Goal: Obtain resource: Obtain resource

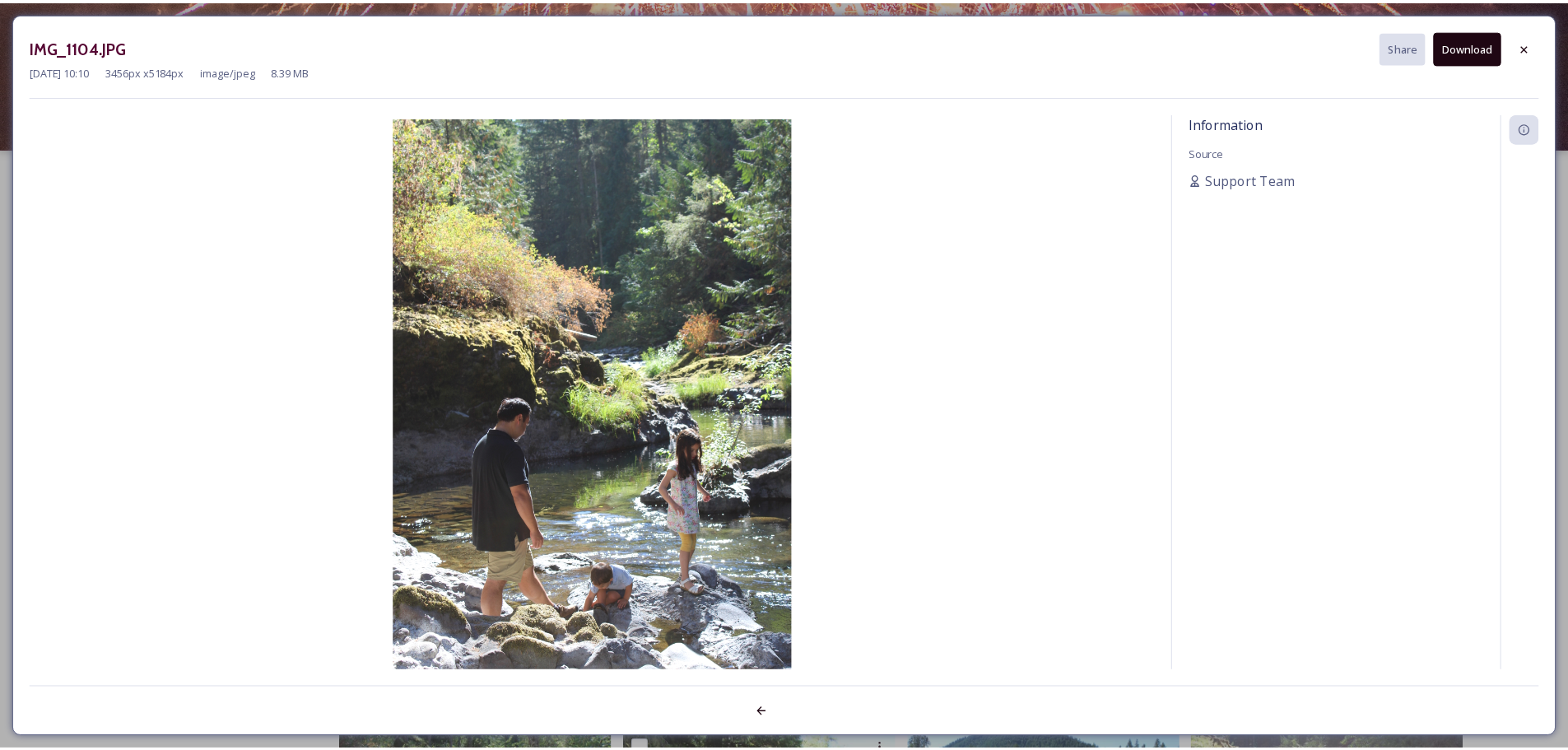
scroll to position [5591, 0]
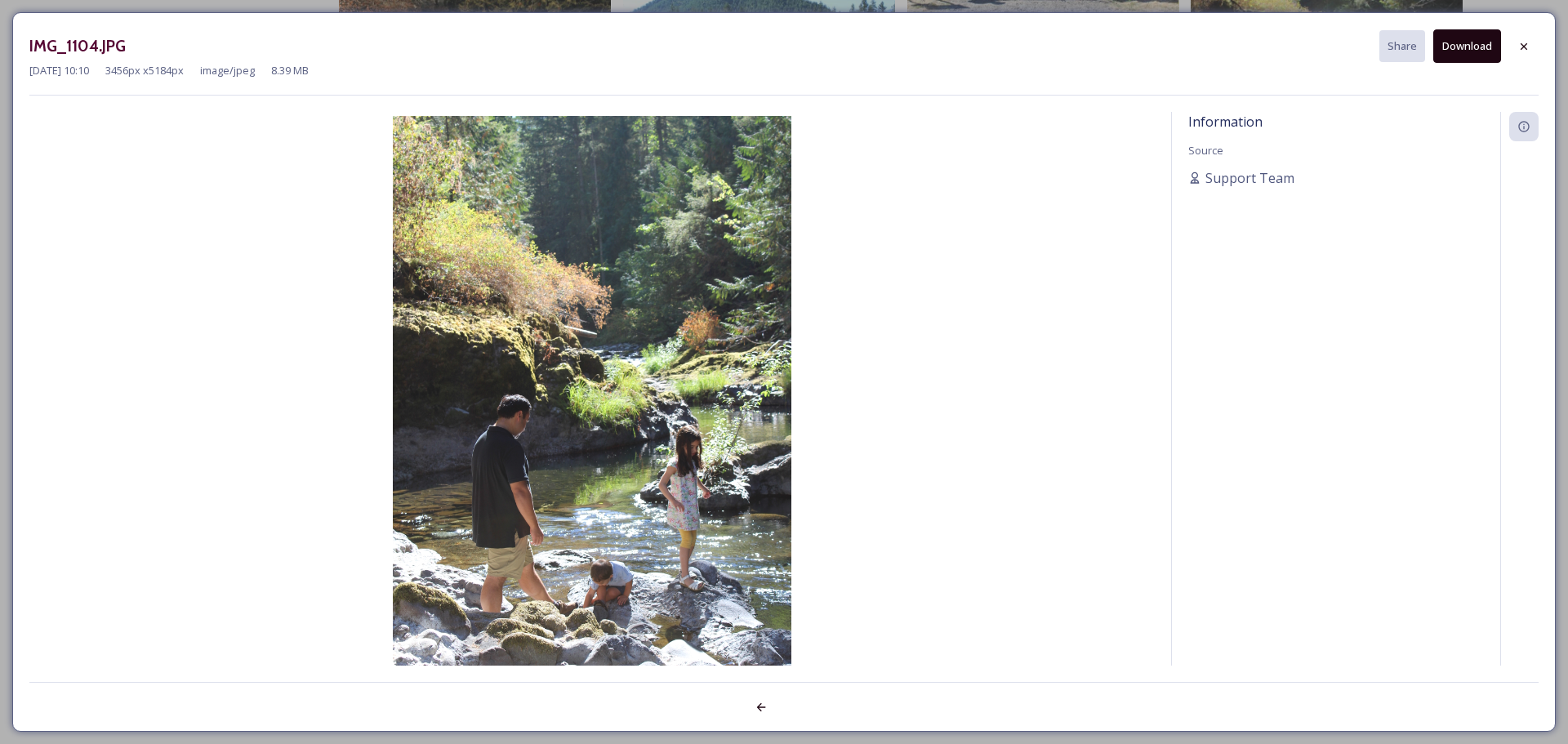
click at [1526, 45] on icon at bounding box center [1524, 46] width 7 height 7
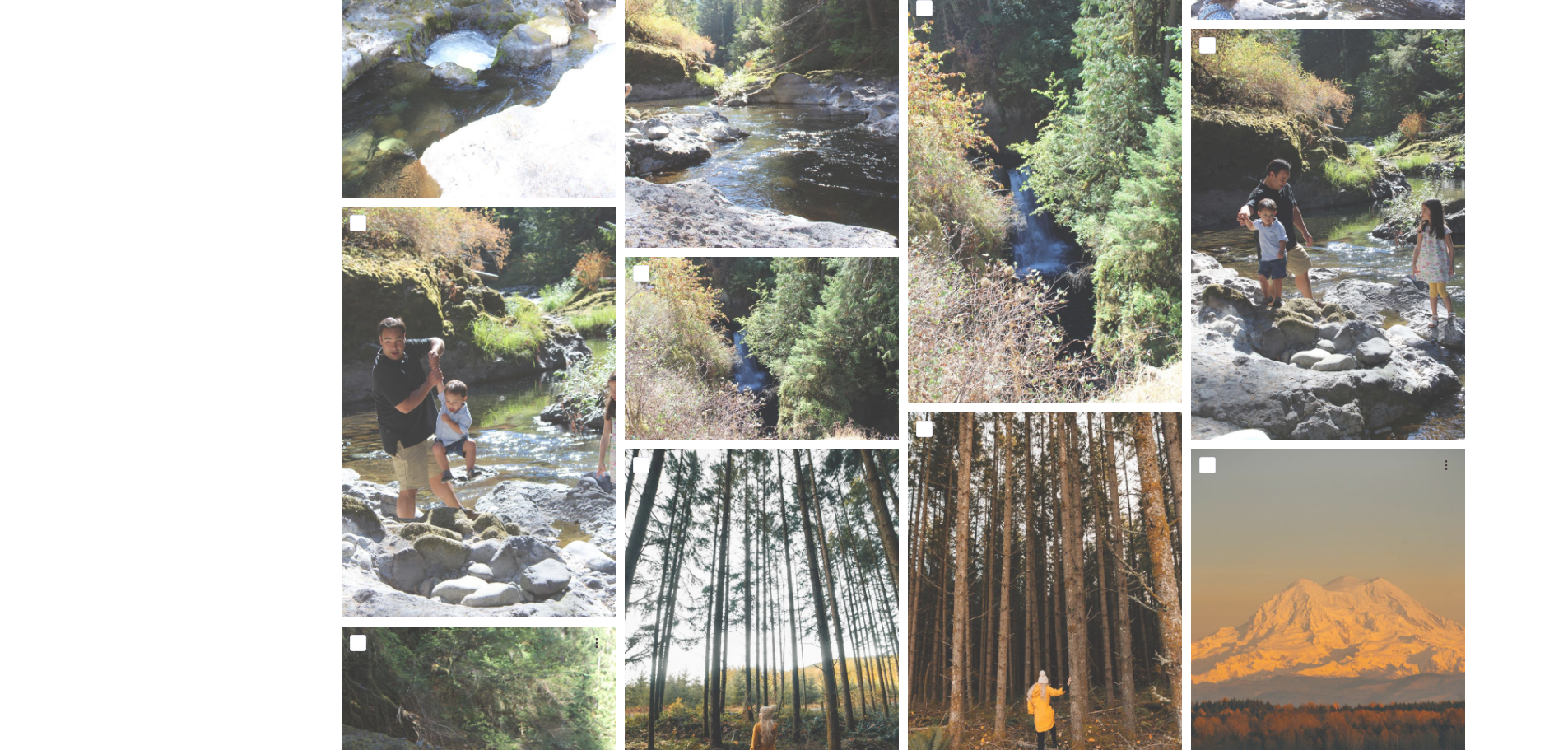
scroll to position [0, 0]
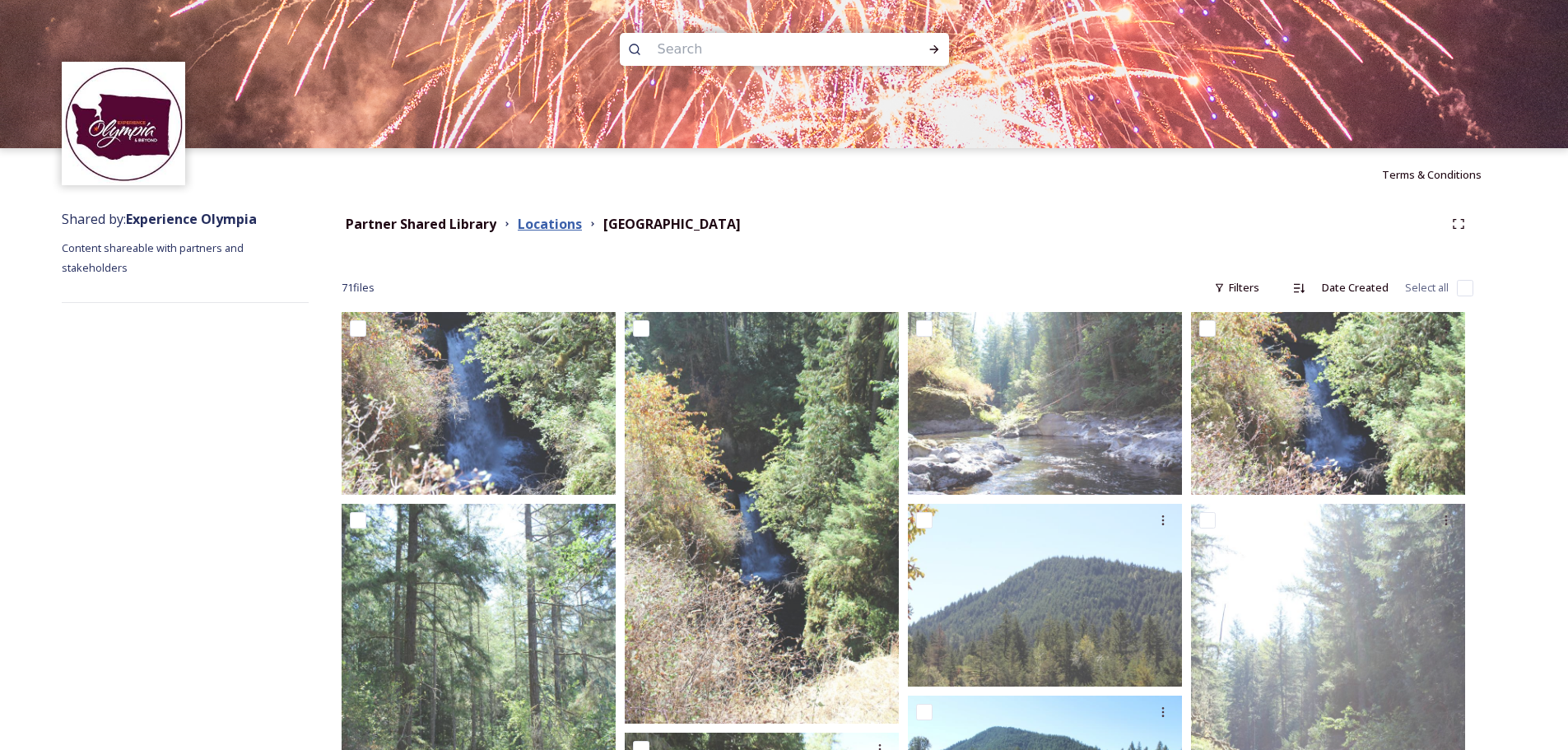
click at [540, 222] on strong "Locations" at bounding box center [549, 224] width 64 height 18
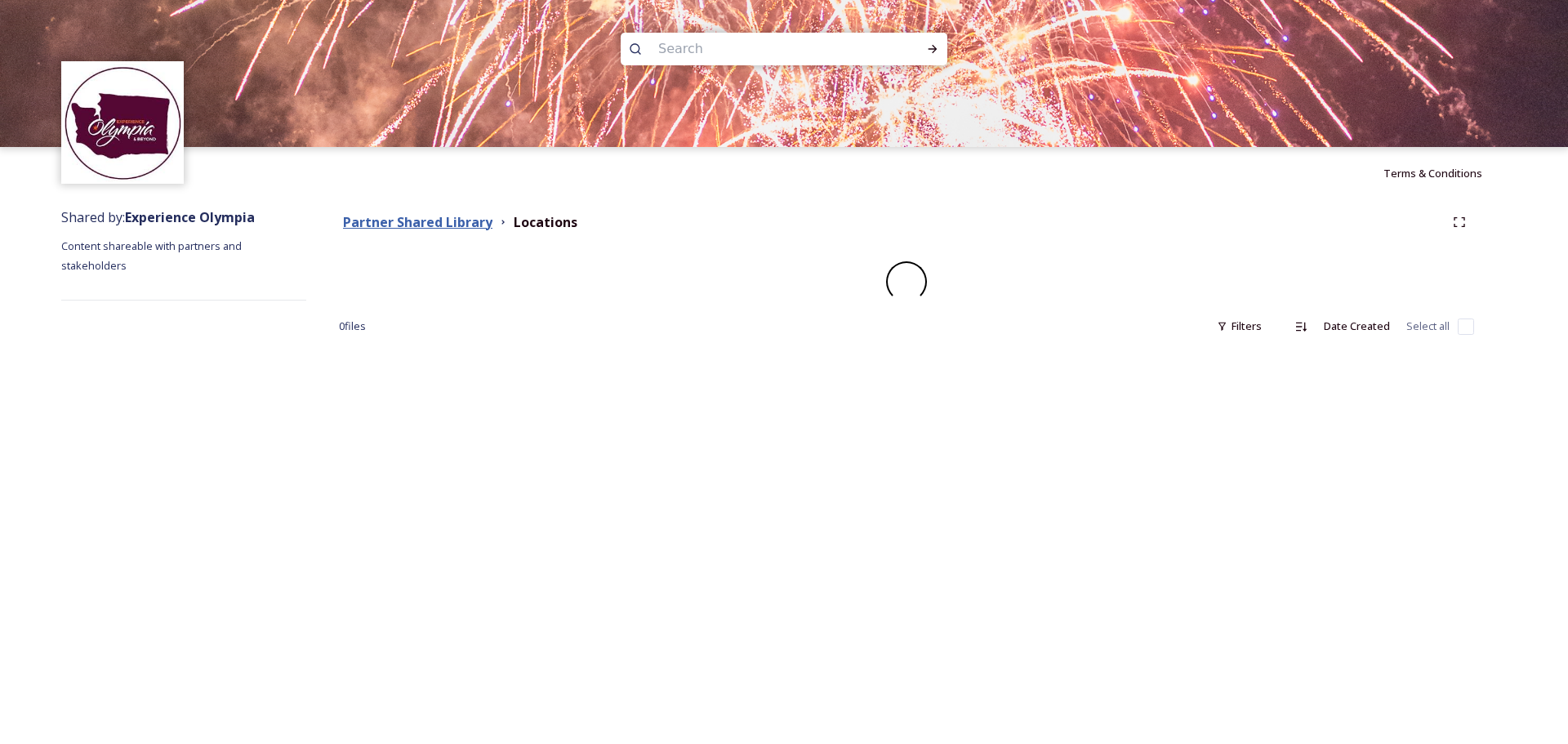
click at [447, 217] on strong "Partner Shared Library" at bounding box center [417, 222] width 150 height 18
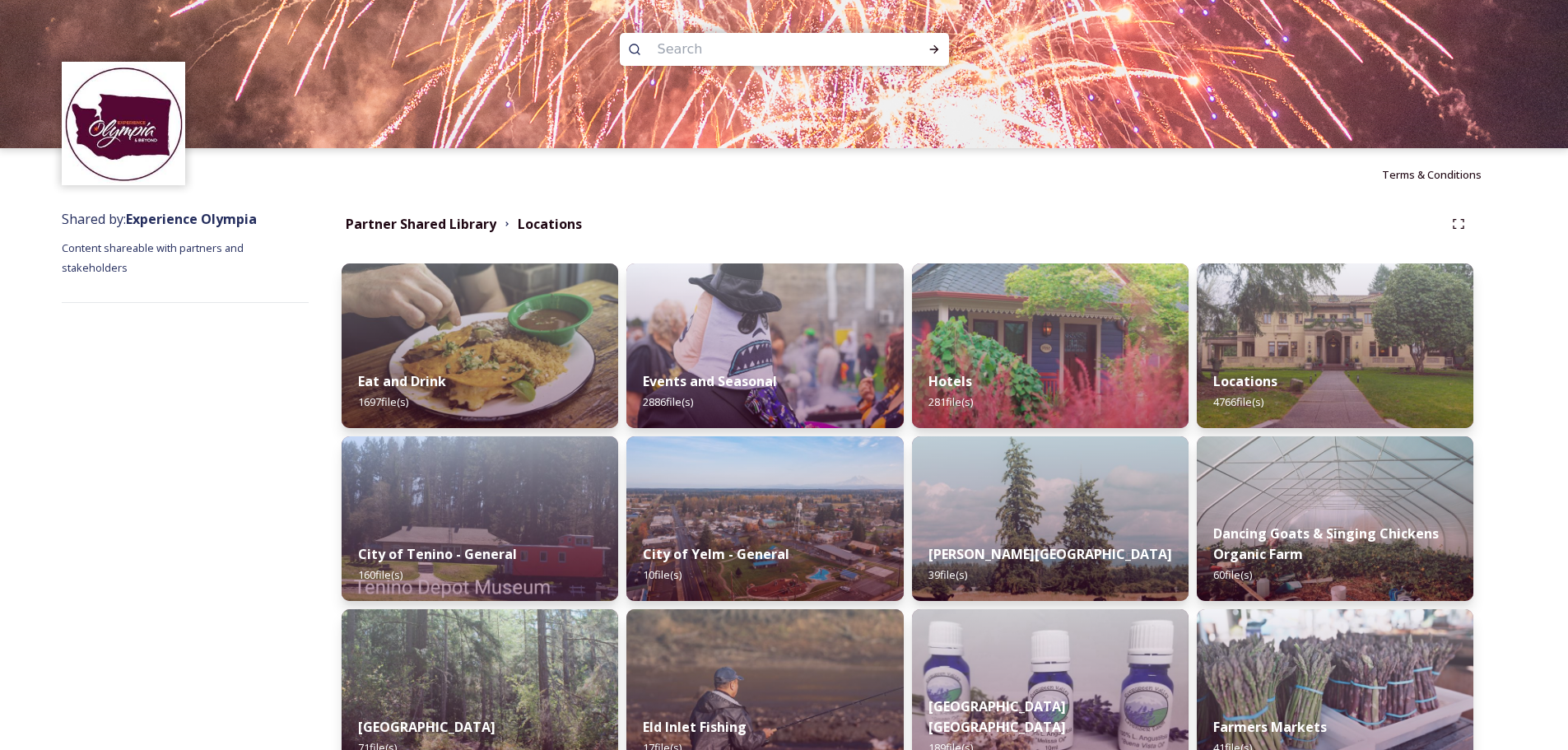
click at [718, 48] on input at bounding box center [762, 49] width 226 height 36
type input "road"
click at [920, 46] on div "Run Search" at bounding box center [935, 50] width 30 height 30
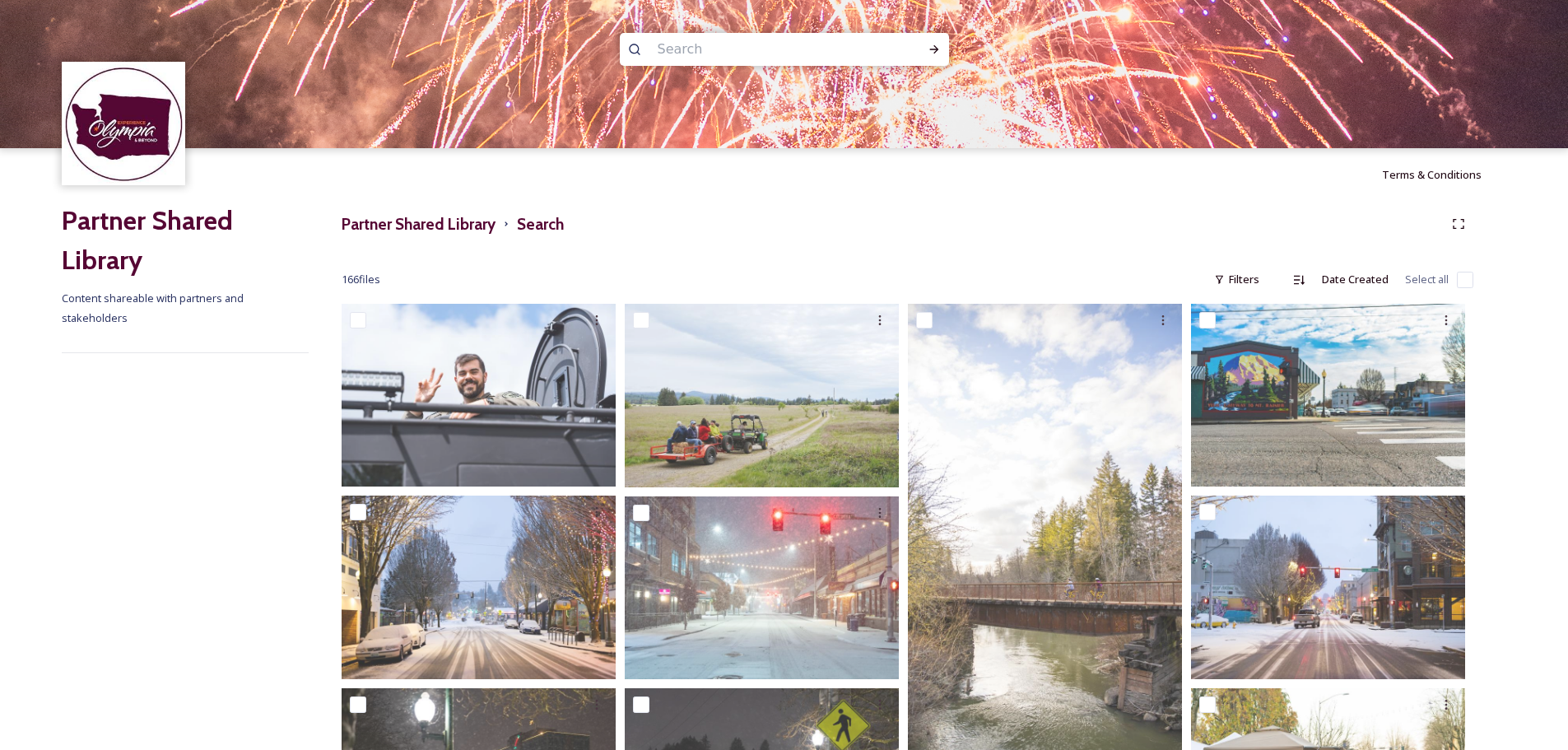
click at [677, 49] on input at bounding box center [762, 49] width 226 height 36
type input "railroad"
click at [939, 45] on icon at bounding box center [934, 49] width 13 height 13
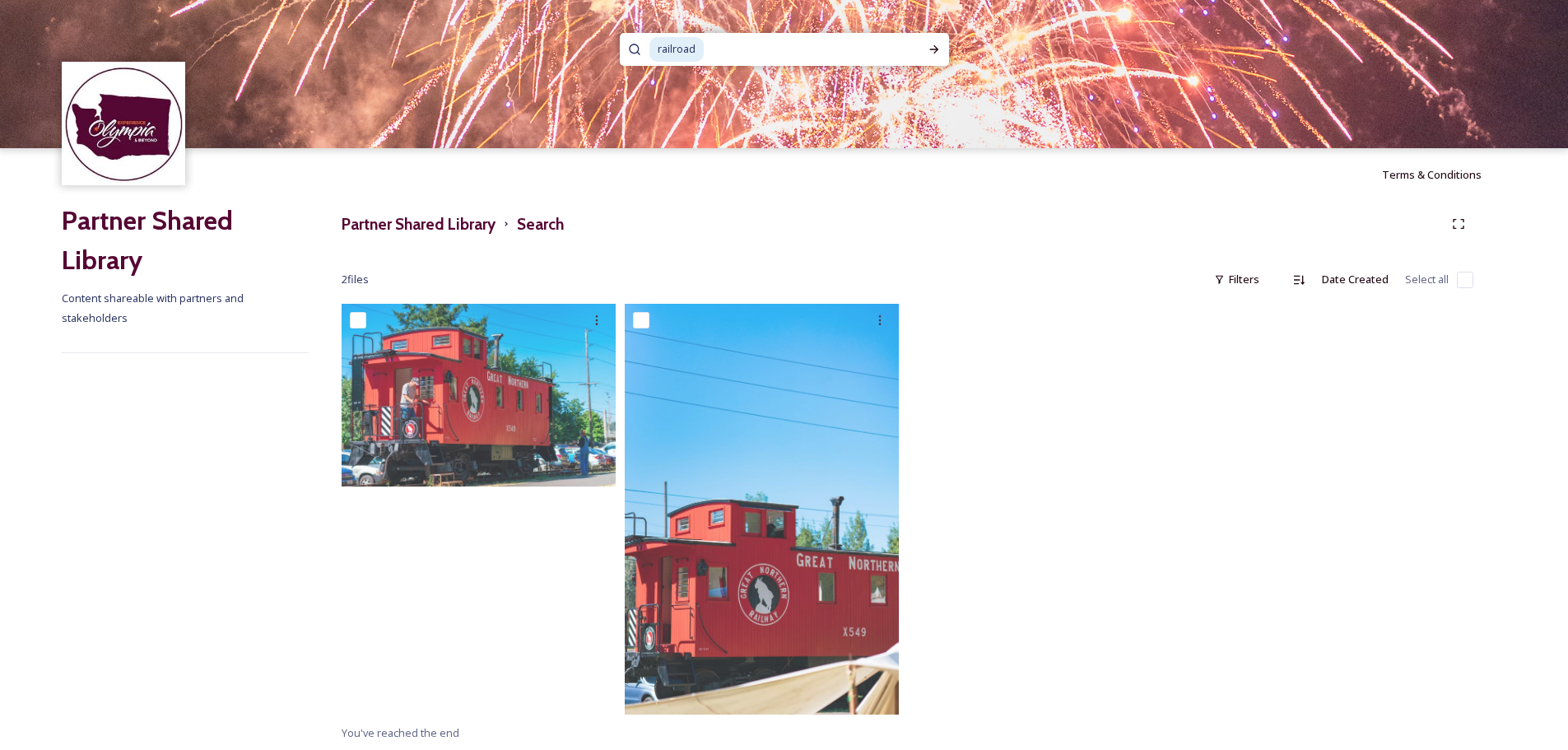
scroll to position [1, 0]
click at [723, 45] on input at bounding box center [804, 48] width 198 height 36
drag, startPoint x: 823, startPoint y: 45, endPoint x: 648, endPoint y: 49, distance: 175.0
click at [649, 49] on div "railroad" at bounding box center [776, 48] width 254 height 33
type input "r"
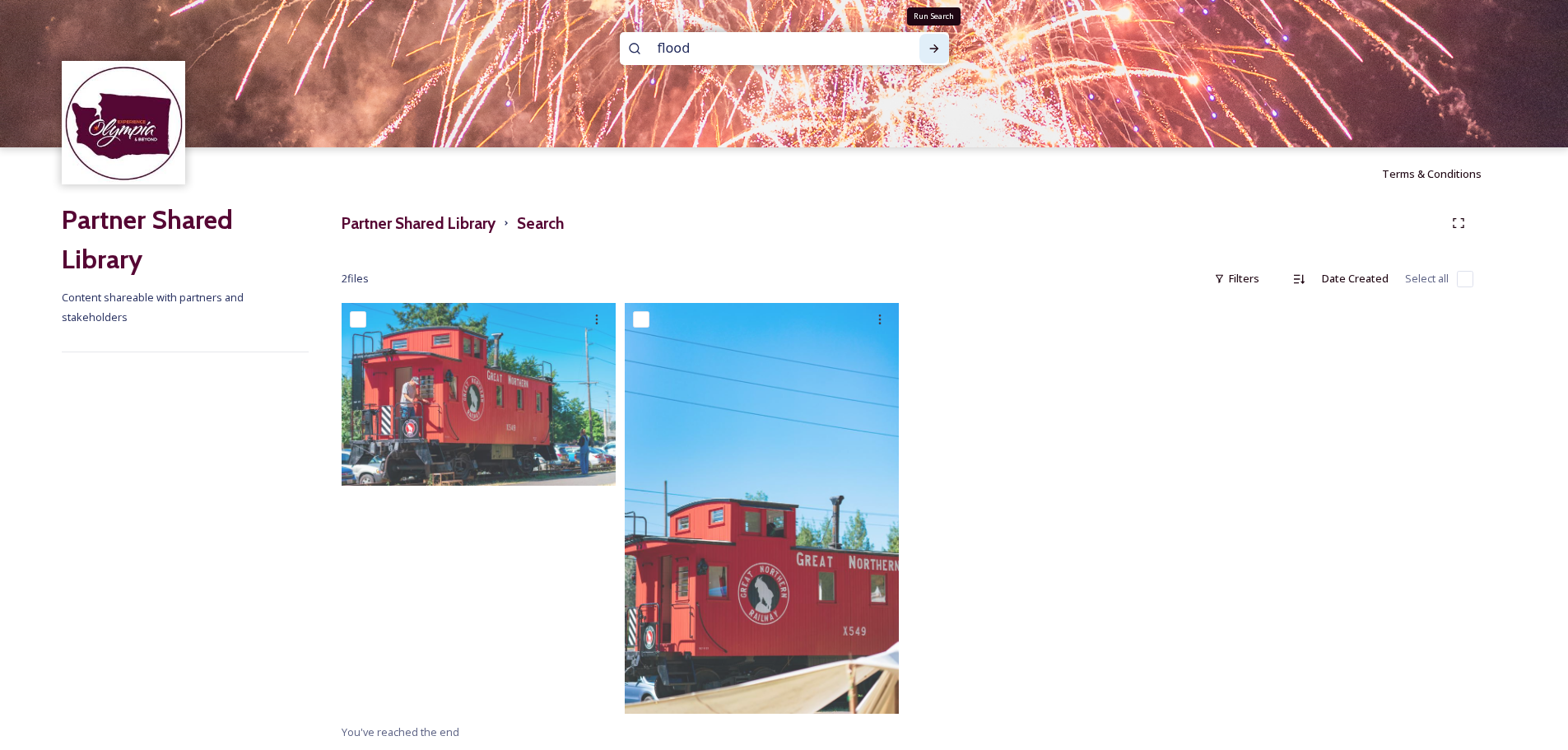
type input "flood"
click at [925, 43] on div "Run Search" at bounding box center [935, 49] width 30 height 30
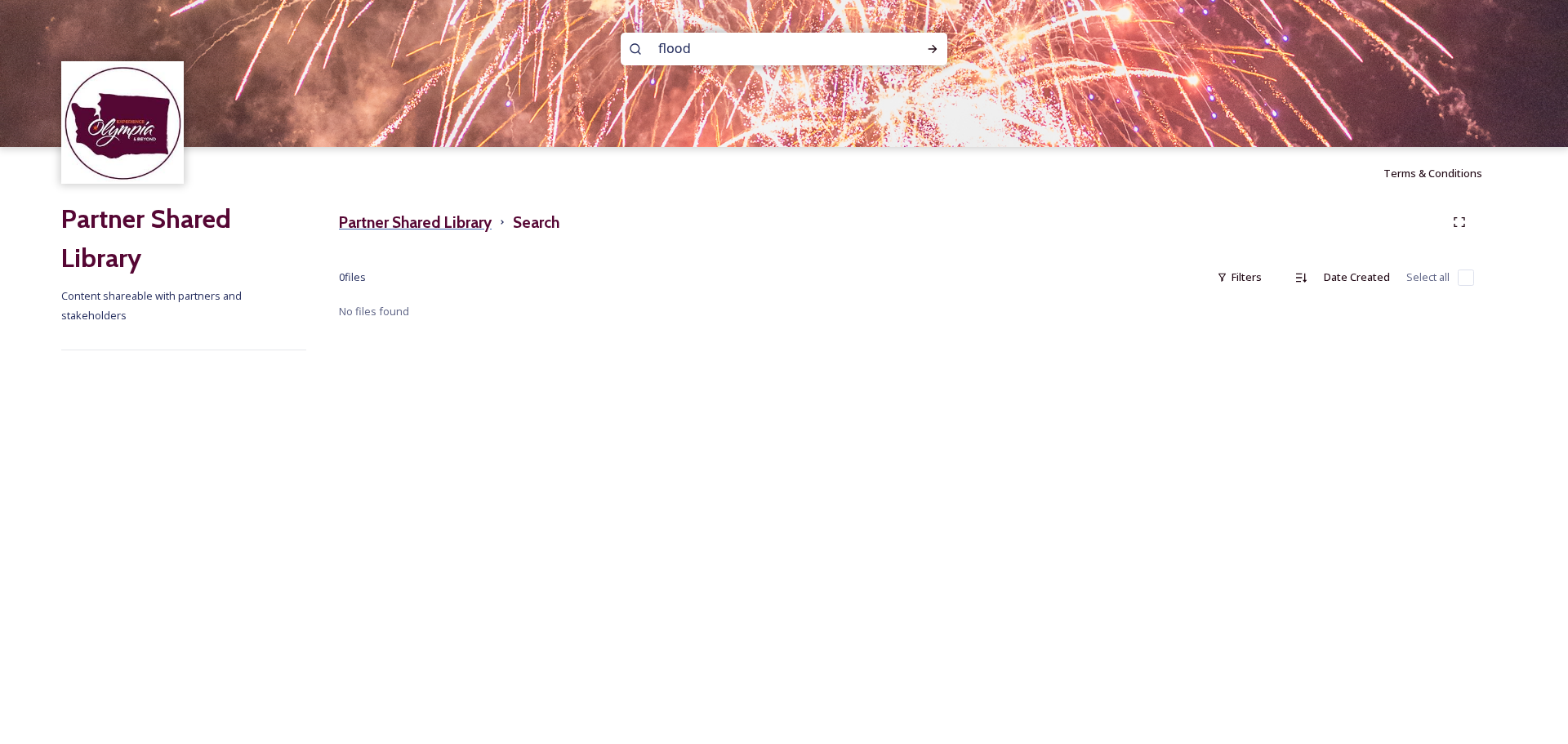
click at [450, 224] on h3 "Partner Shared Library" at bounding box center [415, 223] width 153 height 24
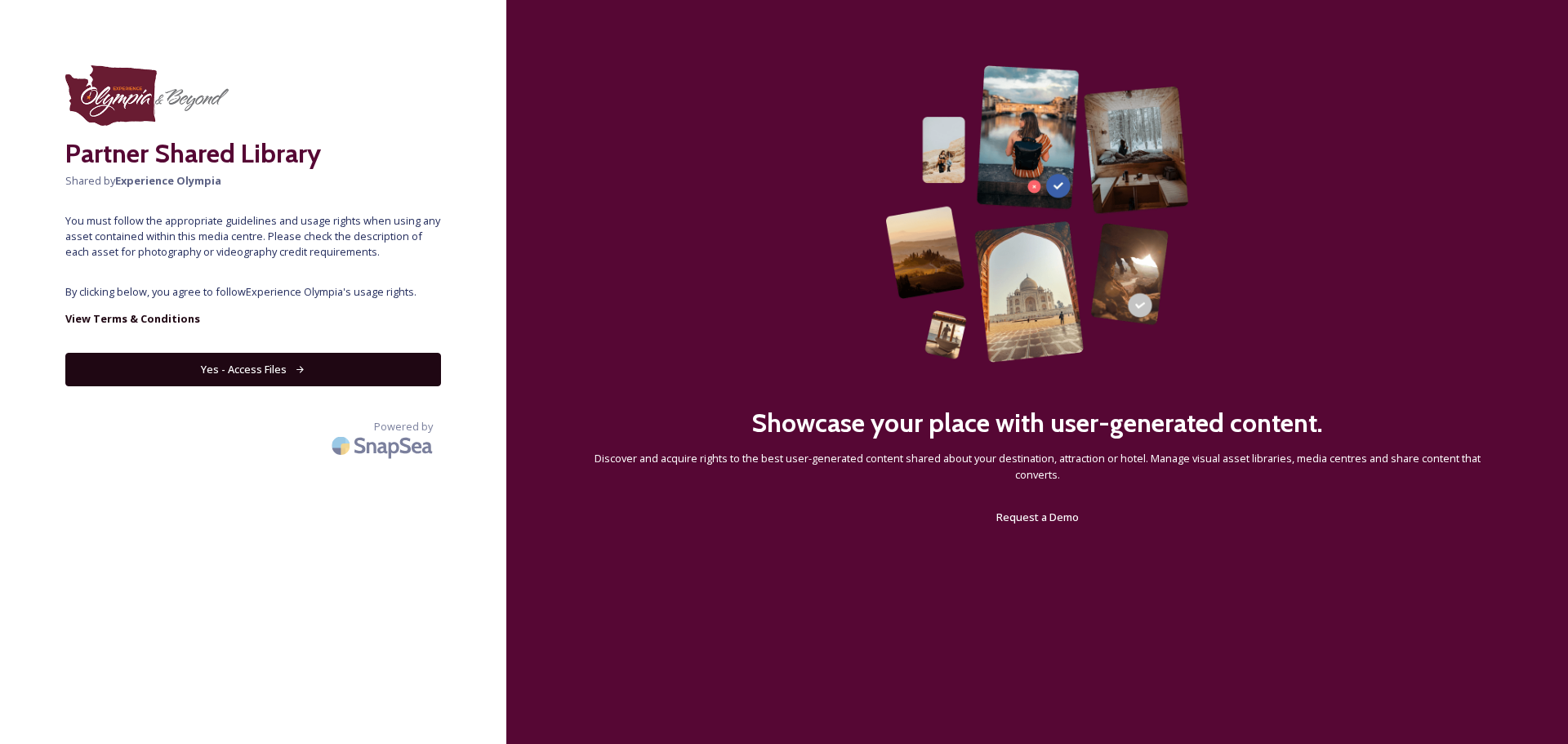
click at [272, 367] on button "Yes - Access Files" at bounding box center [253, 370] width 376 height 34
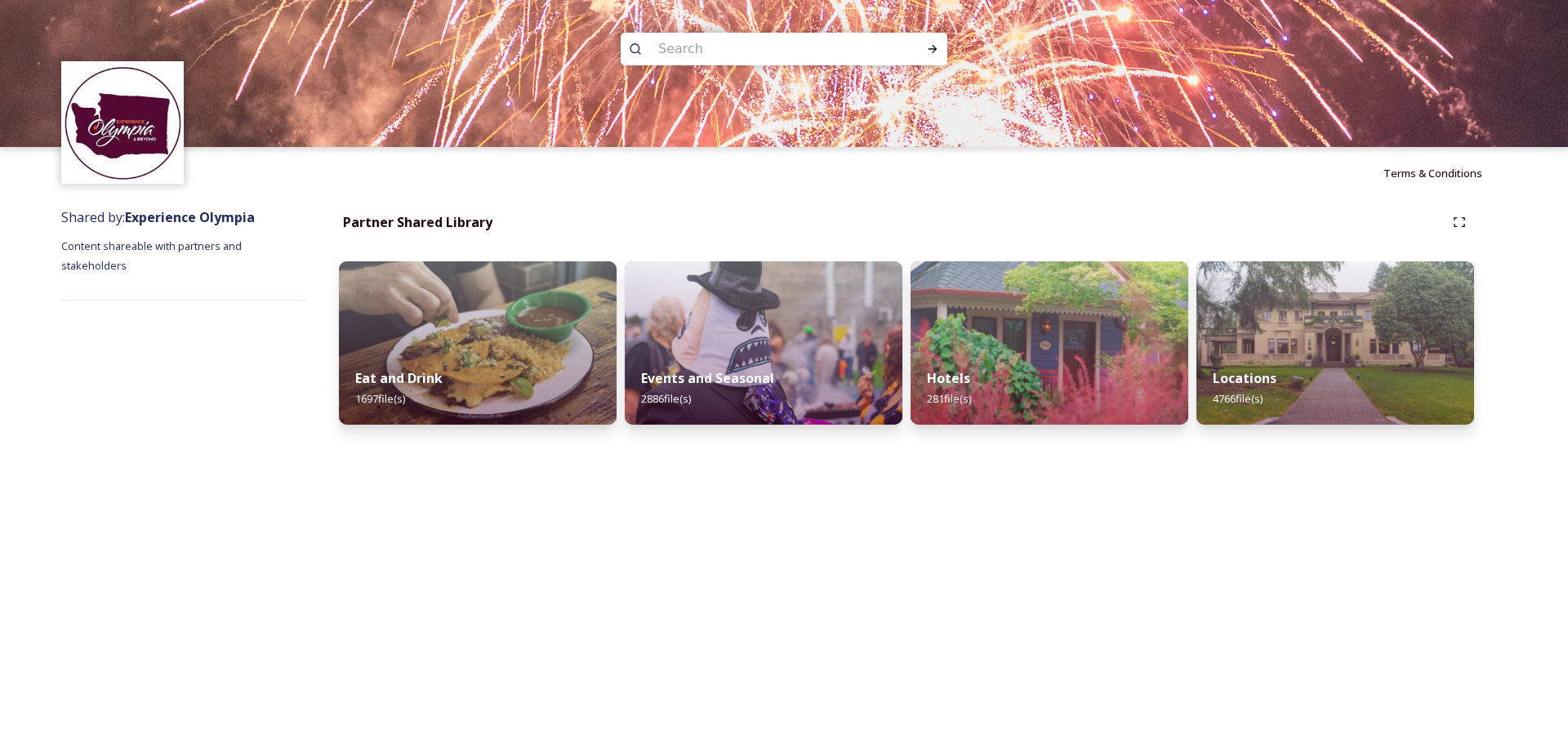
click at [731, 47] on input at bounding box center [762, 49] width 224 height 36
type input "storm"
click at [938, 46] on icon at bounding box center [933, 49] width 13 height 13
